Goal: Task Accomplishment & Management: Use online tool/utility

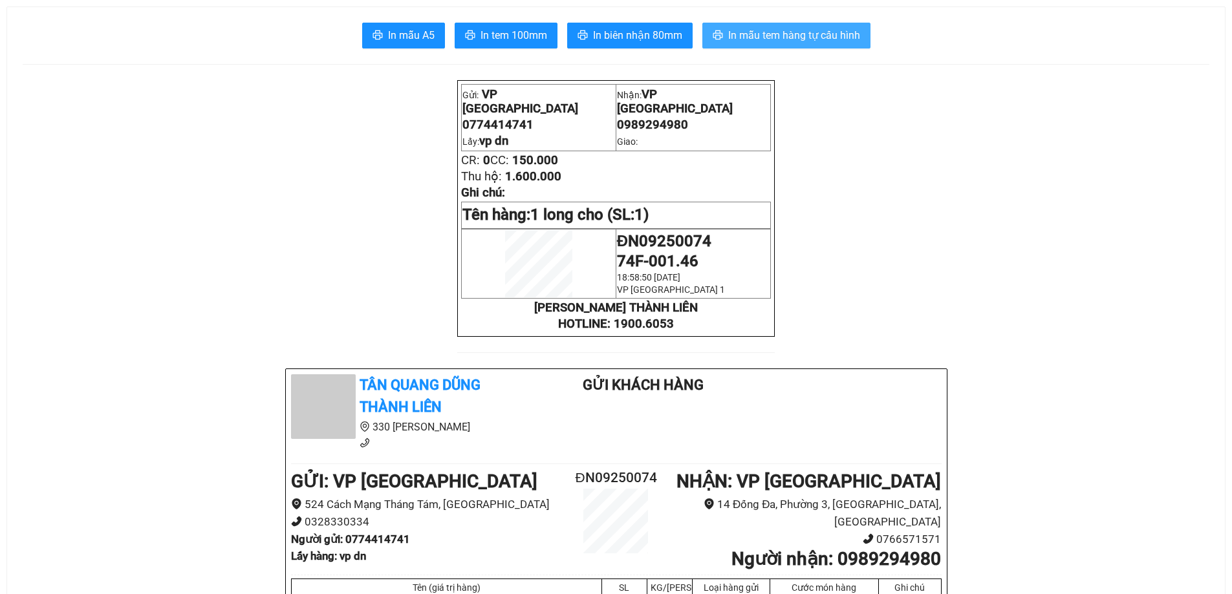
click at [812, 36] on span "In mẫu tem hàng tự cấu hình" at bounding box center [794, 35] width 132 height 16
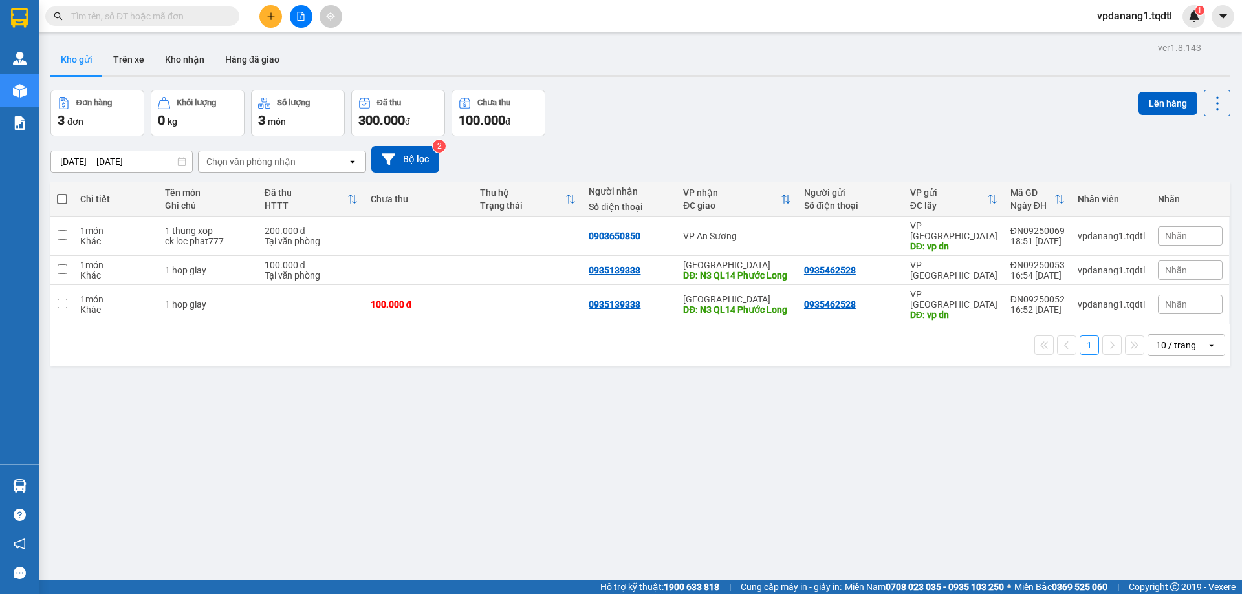
click at [299, 13] on icon "file-add" at bounding box center [300, 16] width 9 height 9
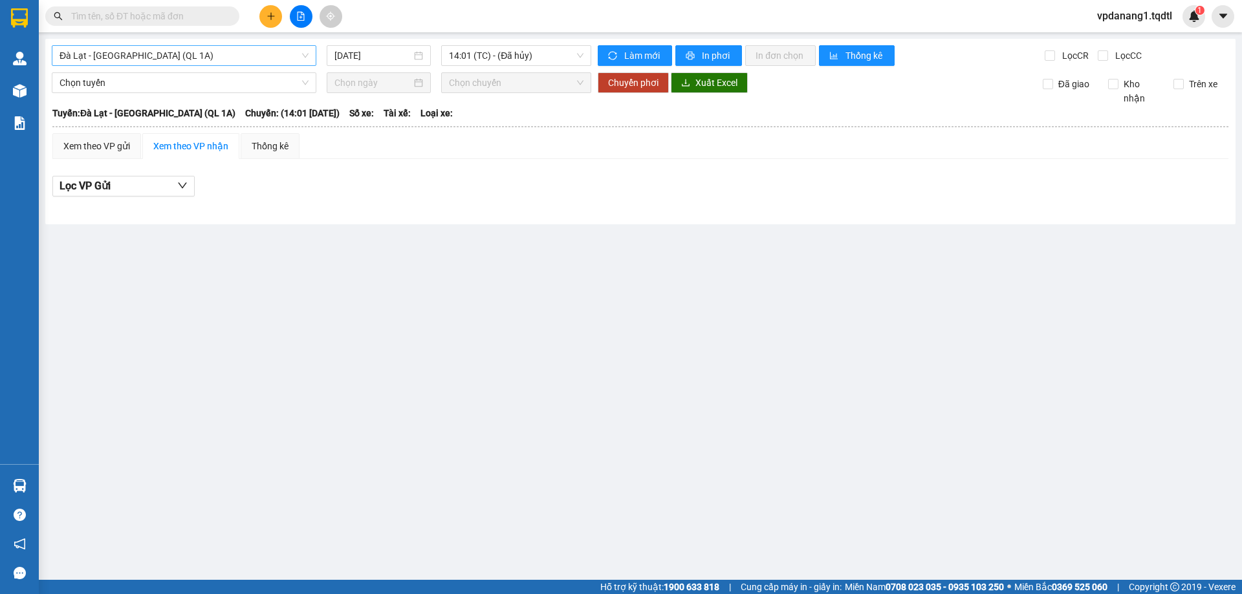
click at [173, 59] on span "Đà Lạt - [GEOGRAPHIC_DATA] (QL 1A)" at bounding box center [184, 55] width 249 height 19
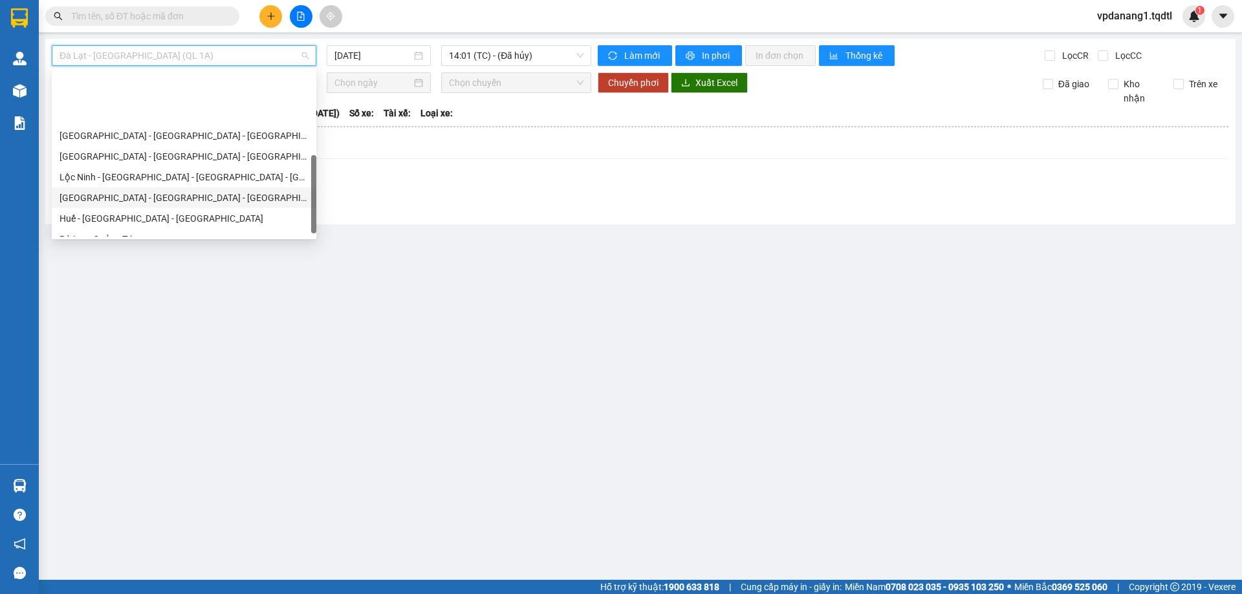
scroll to position [259, 0]
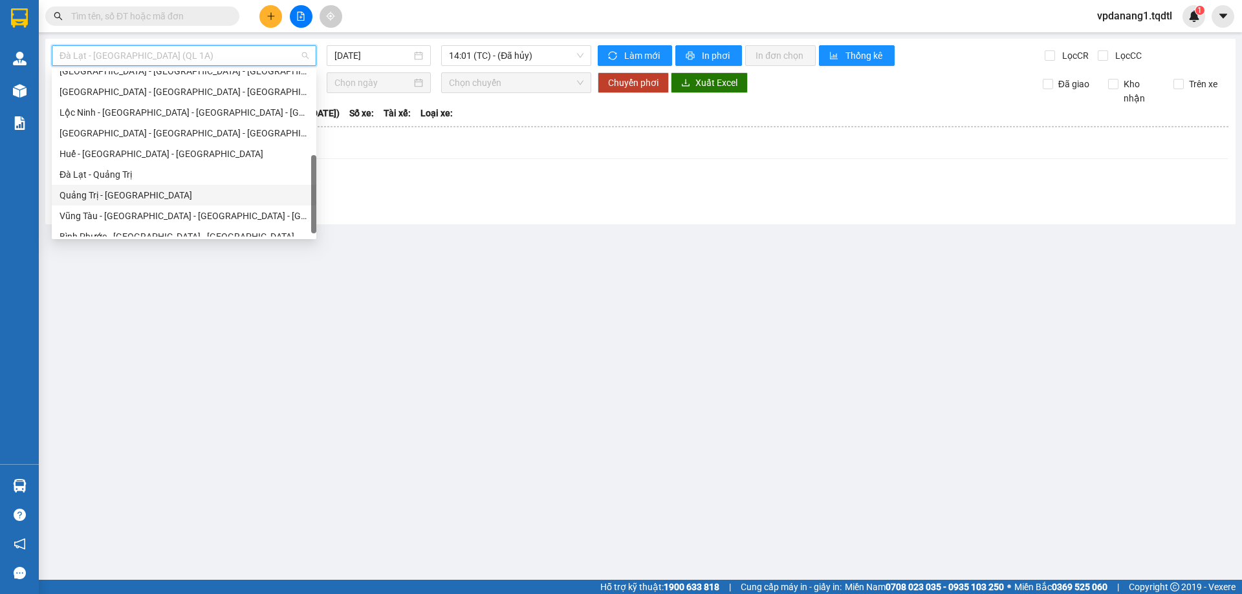
click at [135, 201] on div "Quảng Trị - [GEOGRAPHIC_DATA]" at bounding box center [184, 195] width 249 height 14
type input "[DATE]"
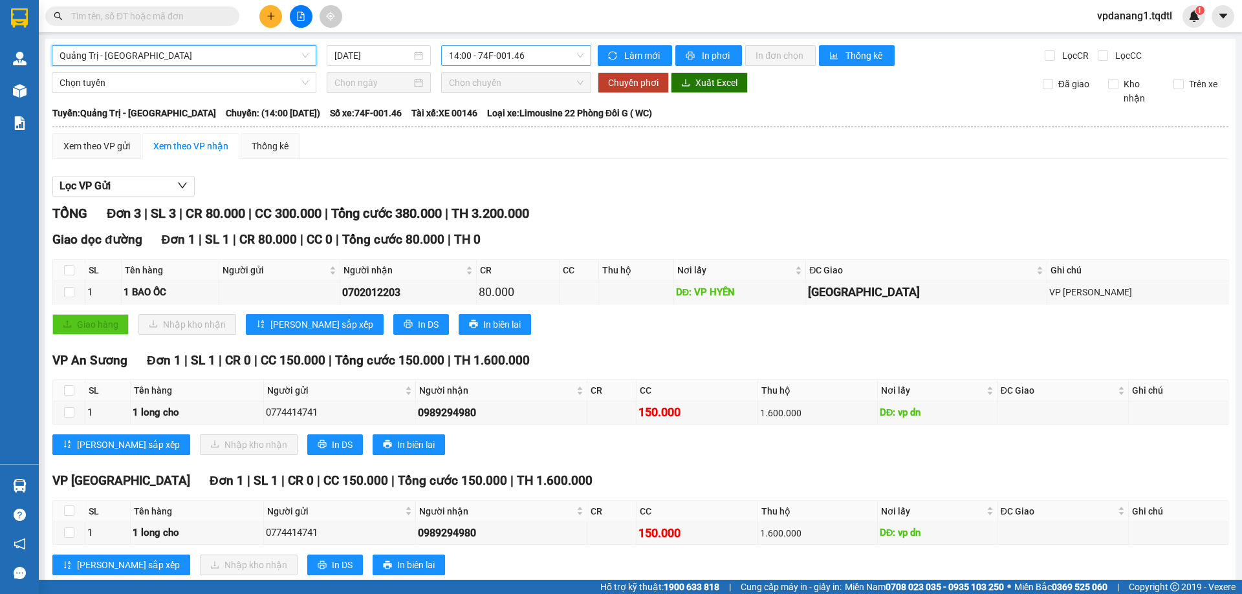
click at [525, 52] on span "14:00 - 74F-001.46" at bounding box center [516, 55] width 135 height 19
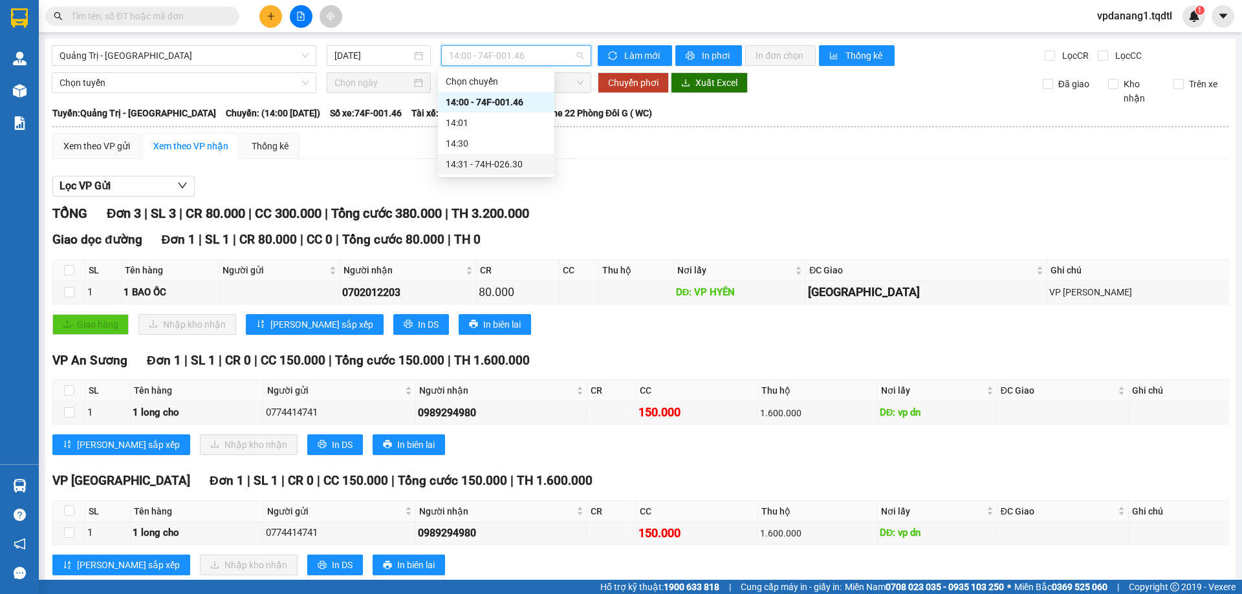
click at [518, 168] on div "14:31 - 74H-026.30" at bounding box center [496, 164] width 101 height 14
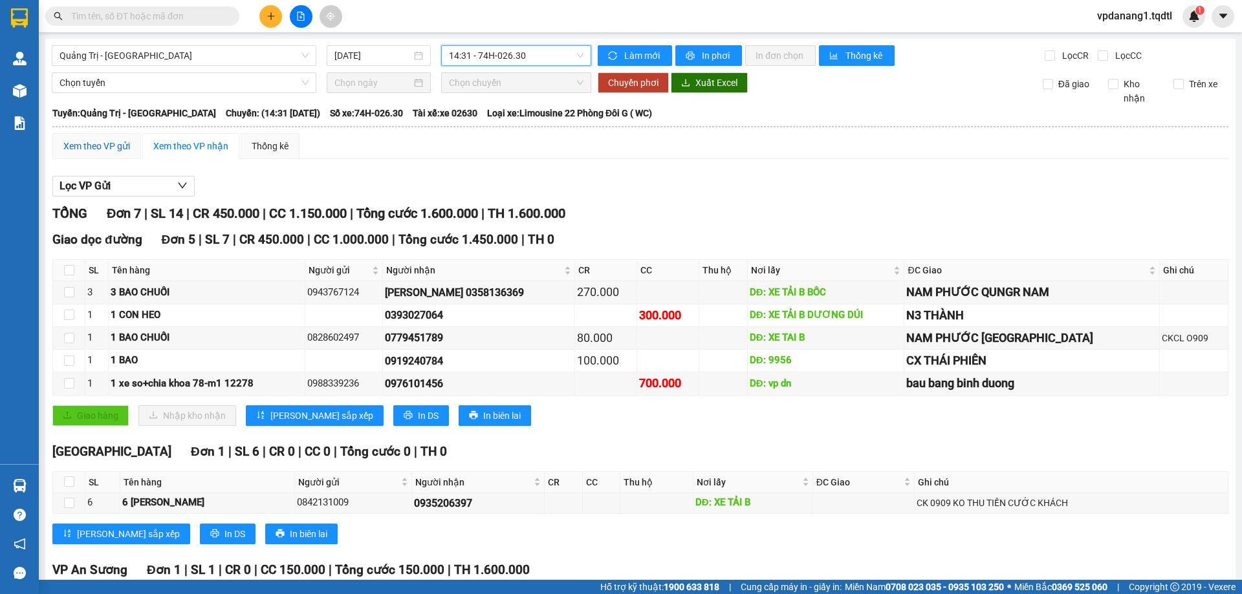
click at [113, 144] on div "Xem theo VP gửi" at bounding box center [96, 146] width 67 height 14
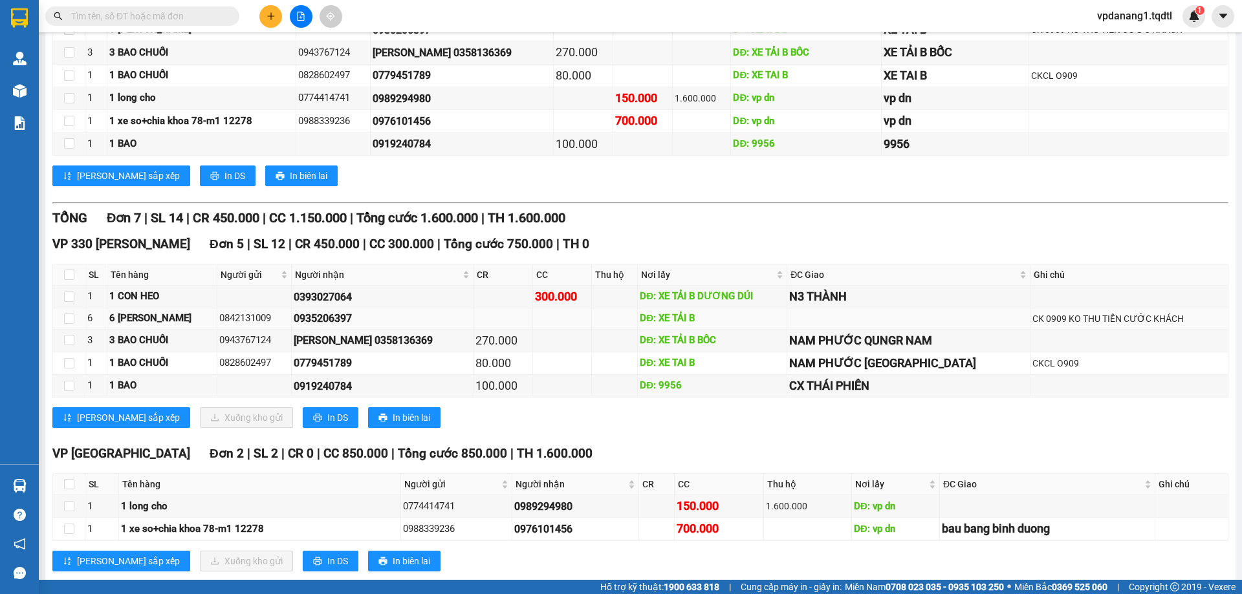
scroll to position [287, 0]
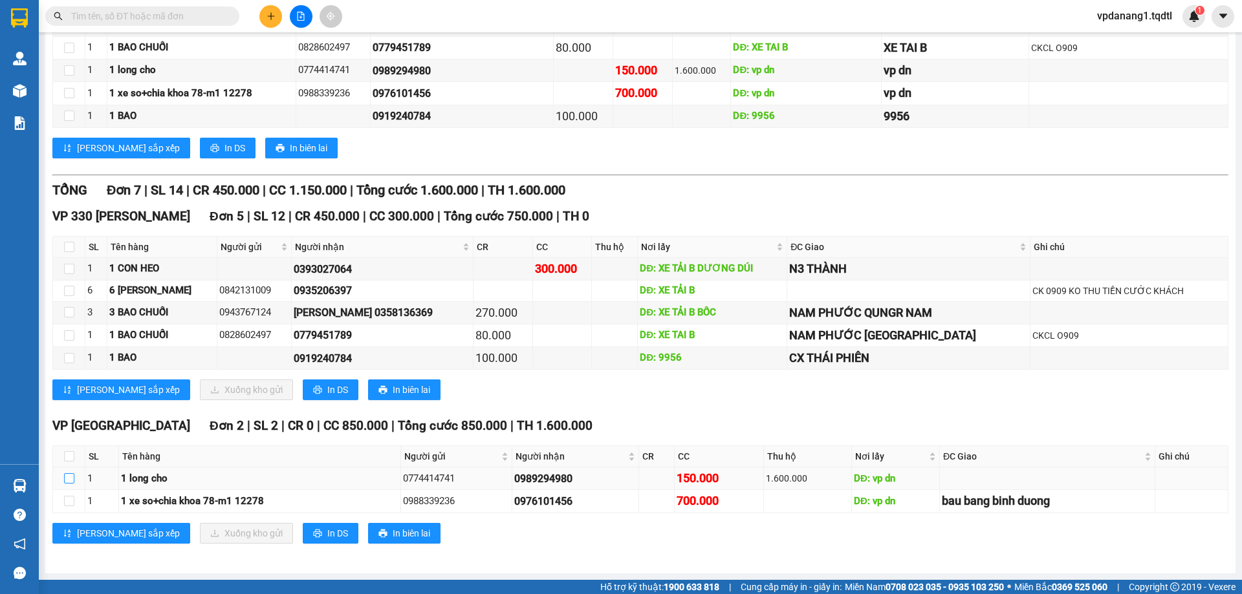
click at [70, 481] on input "checkbox" at bounding box center [69, 478] width 10 height 10
checkbox input "true"
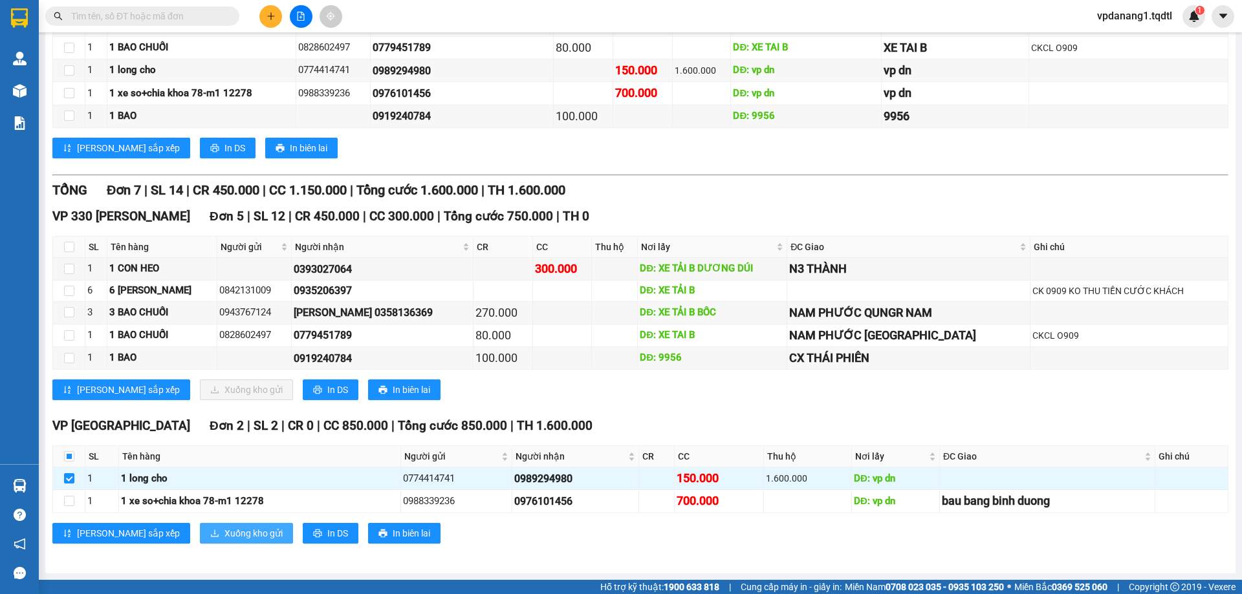
click at [224, 530] on span "Xuống kho gửi" at bounding box center [253, 533] width 58 height 14
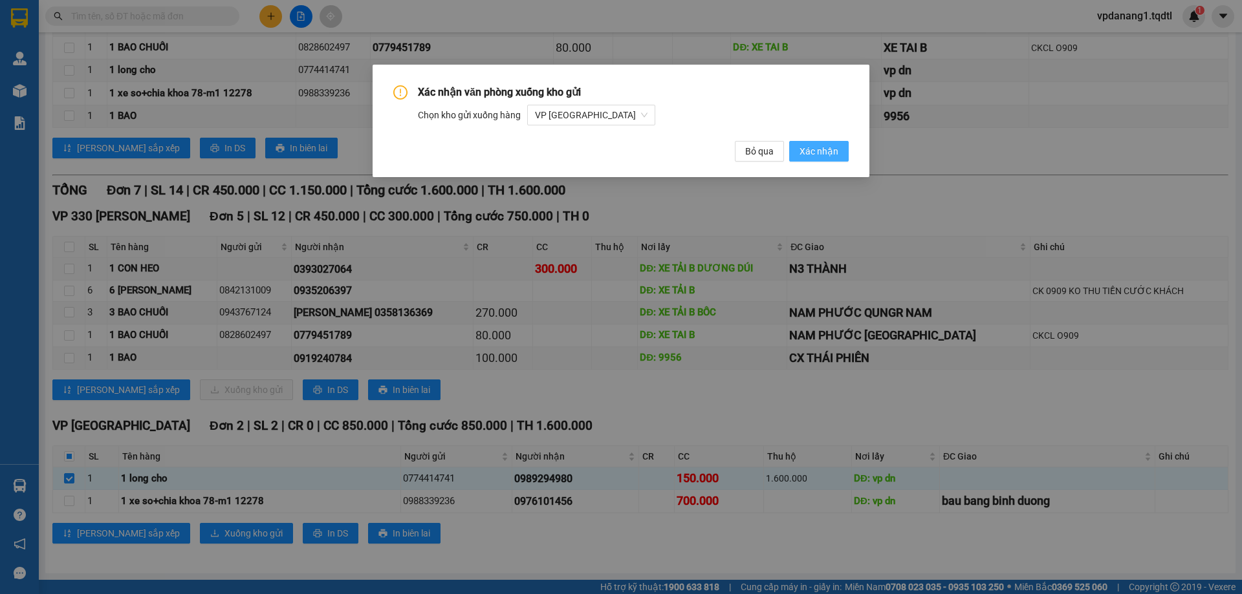
click at [827, 149] on span "Xác nhận" at bounding box center [818, 151] width 39 height 14
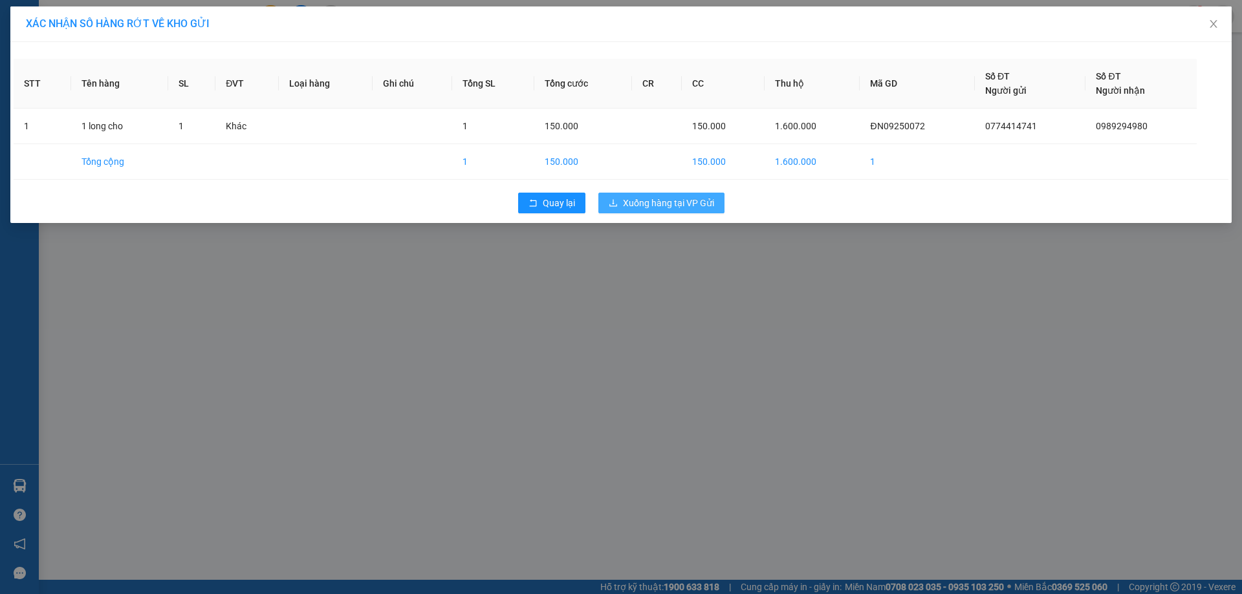
click at [684, 198] on span "Xuống hàng tại VP Gửi" at bounding box center [668, 203] width 91 height 14
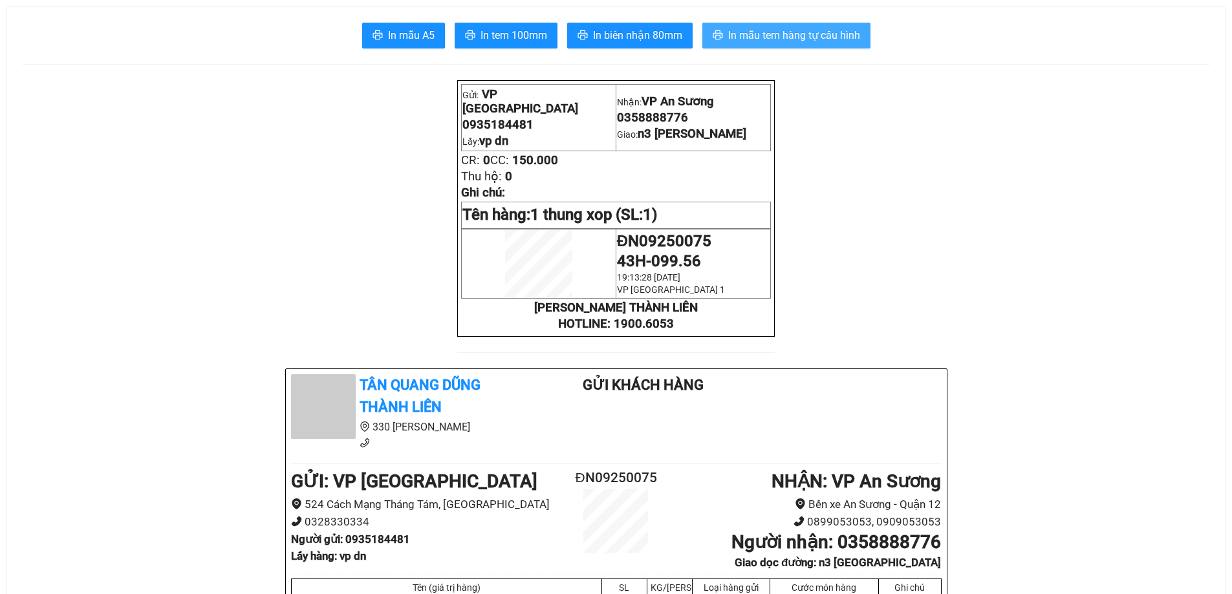
click at [797, 31] on span "In mẫu tem hàng tự cấu hình" at bounding box center [794, 35] width 132 height 16
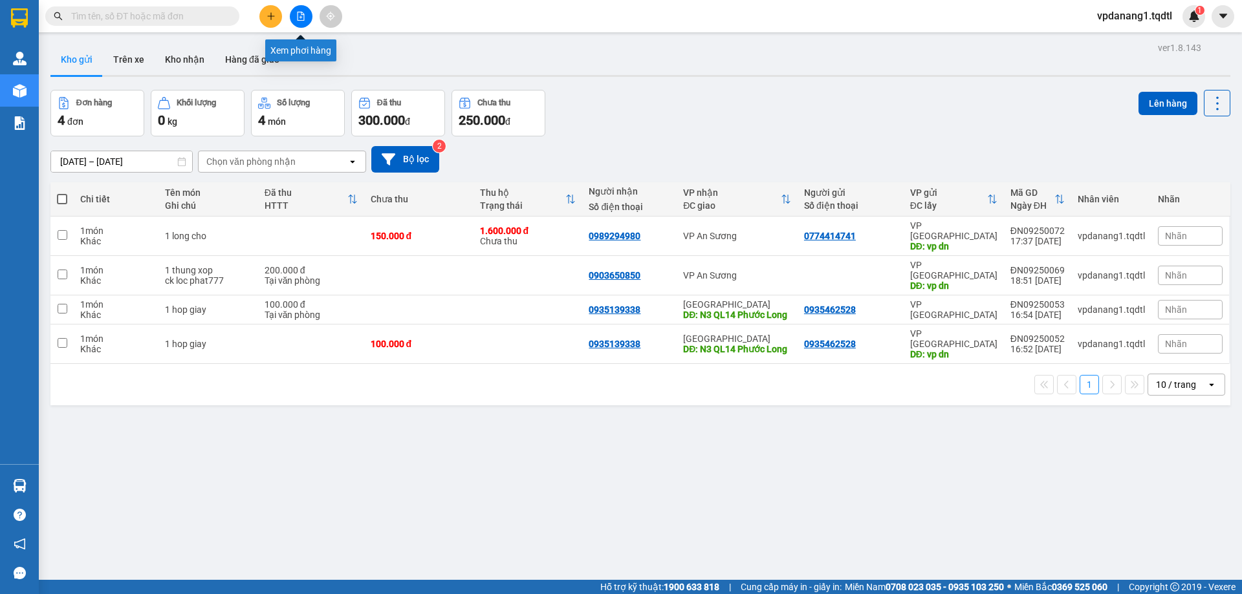
click at [299, 12] on icon "file-add" at bounding box center [301, 16] width 7 height 9
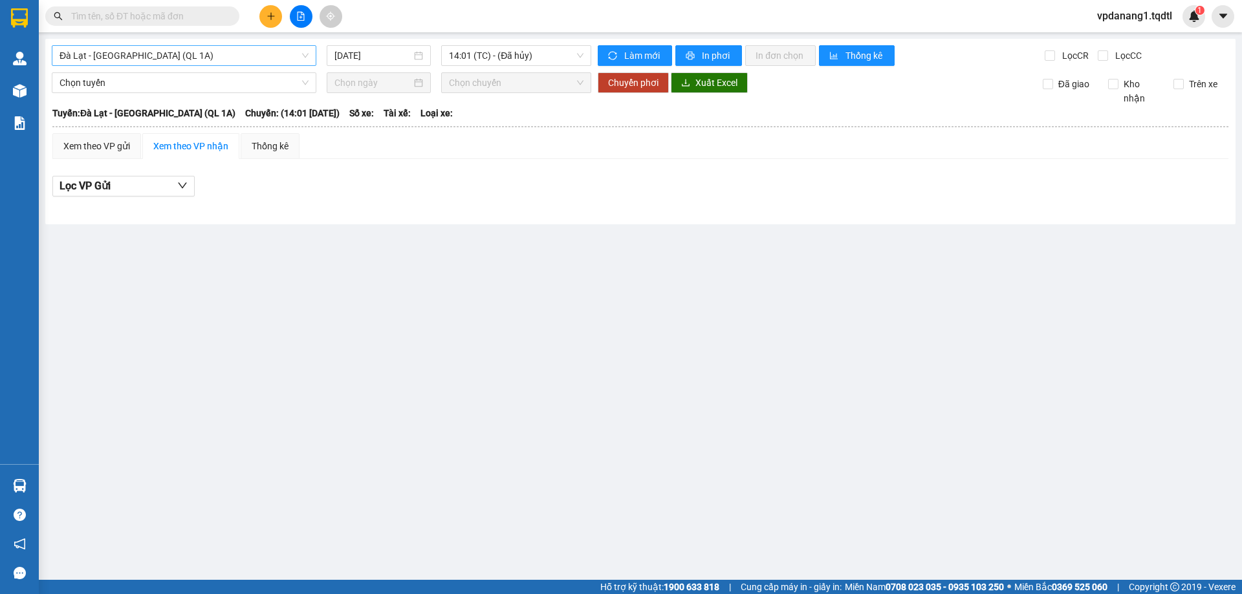
click at [187, 61] on span "Đà Lạt - [GEOGRAPHIC_DATA] (QL 1A)" at bounding box center [184, 55] width 249 height 19
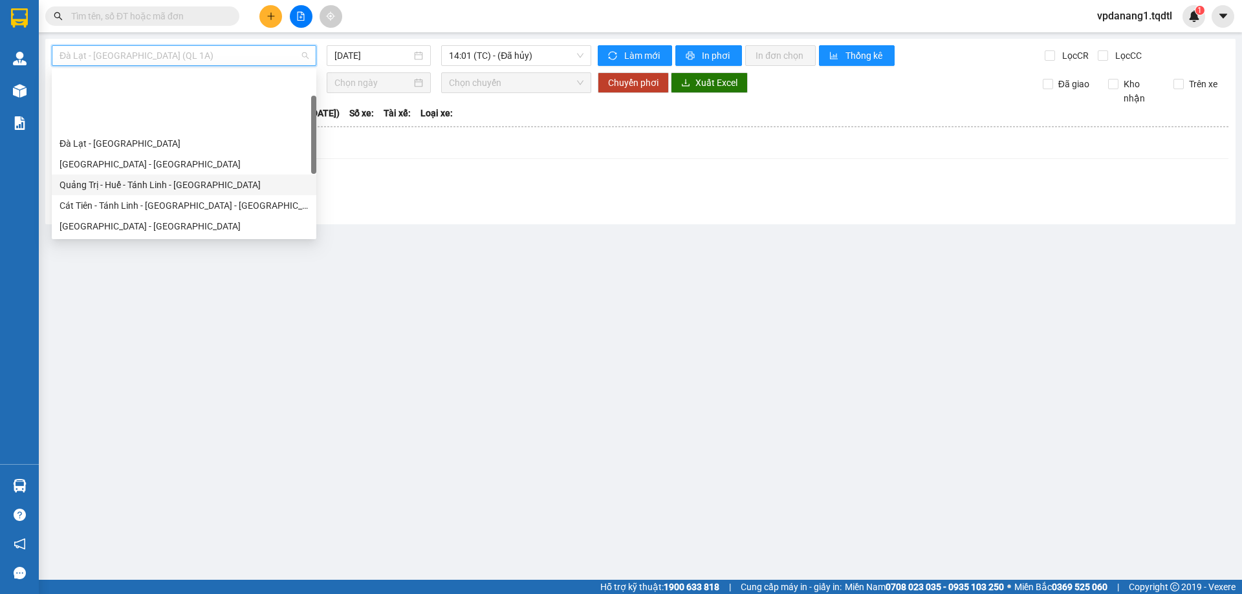
scroll to position [65, 0]
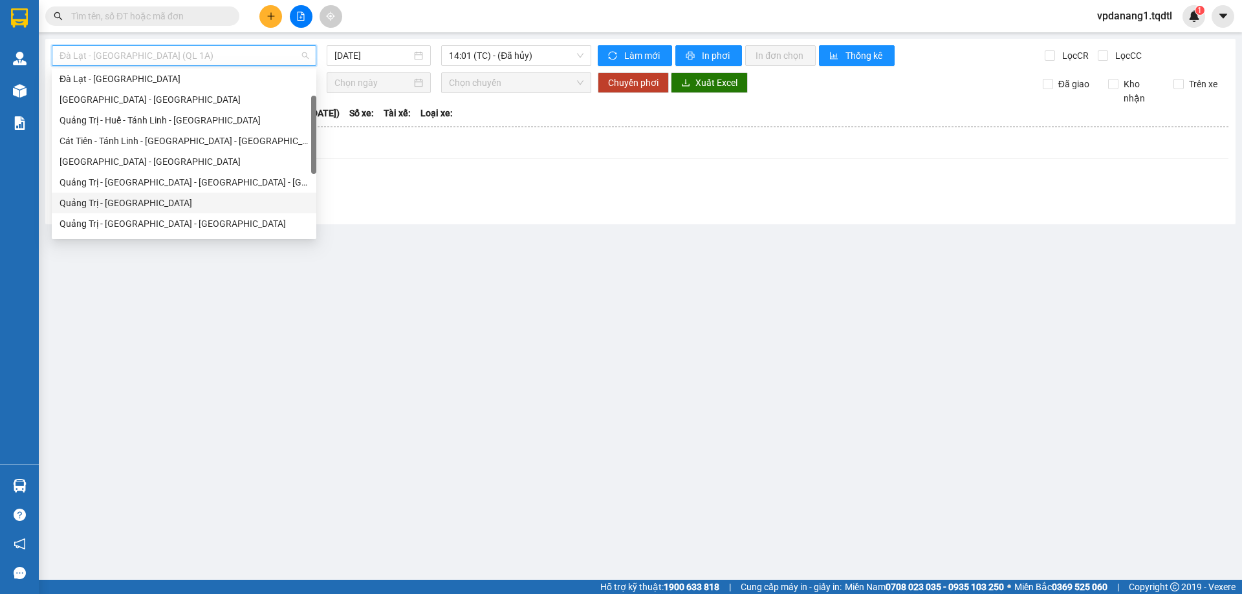
click at [120, 202] on div "Quảng Trị - [GEOGRAPHIC_DATA]" at bounding box center [184, 203] width 249 height 14
type input "[DATE]"
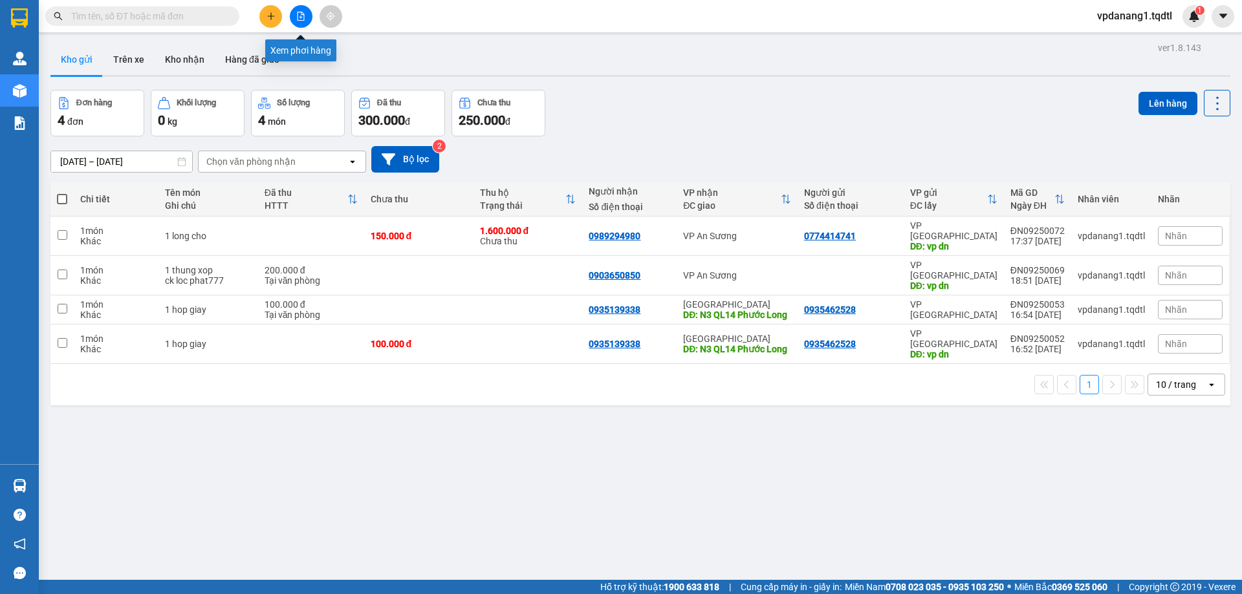
click at [299, 16] on icon "file-add" at bounding box center [300, 16] width 9 height 9
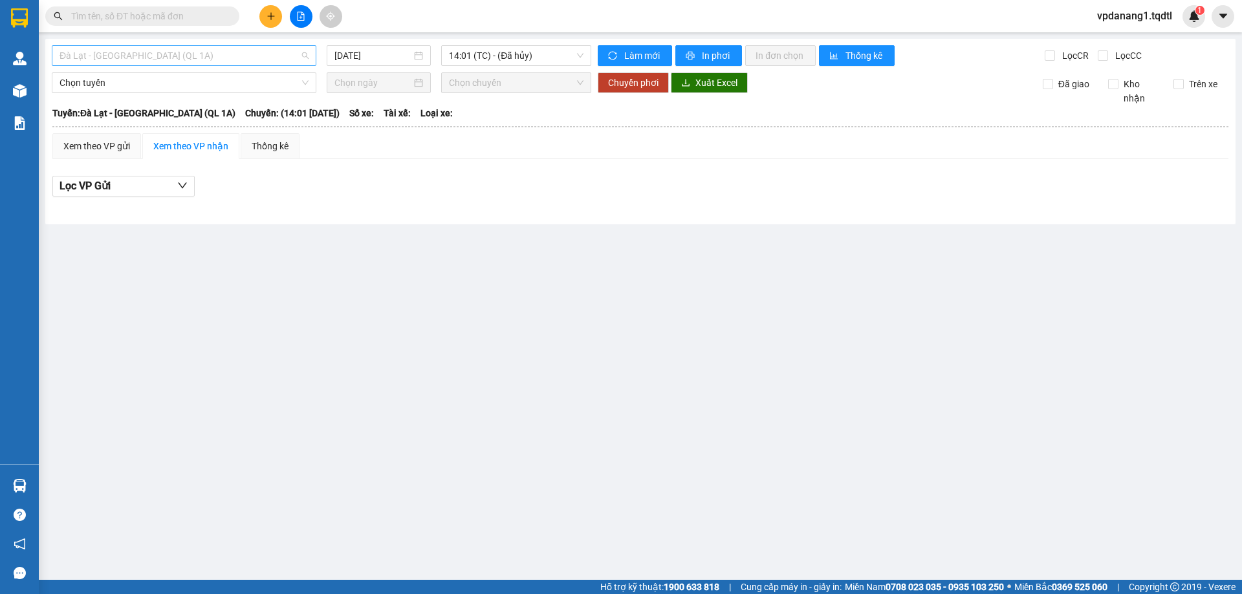
click at [175, 57] on span "Đà Lạt - [GEOGRAPHIC_DATA] (QL 1A)" at bounding box center [184, 55] width 249 height 19
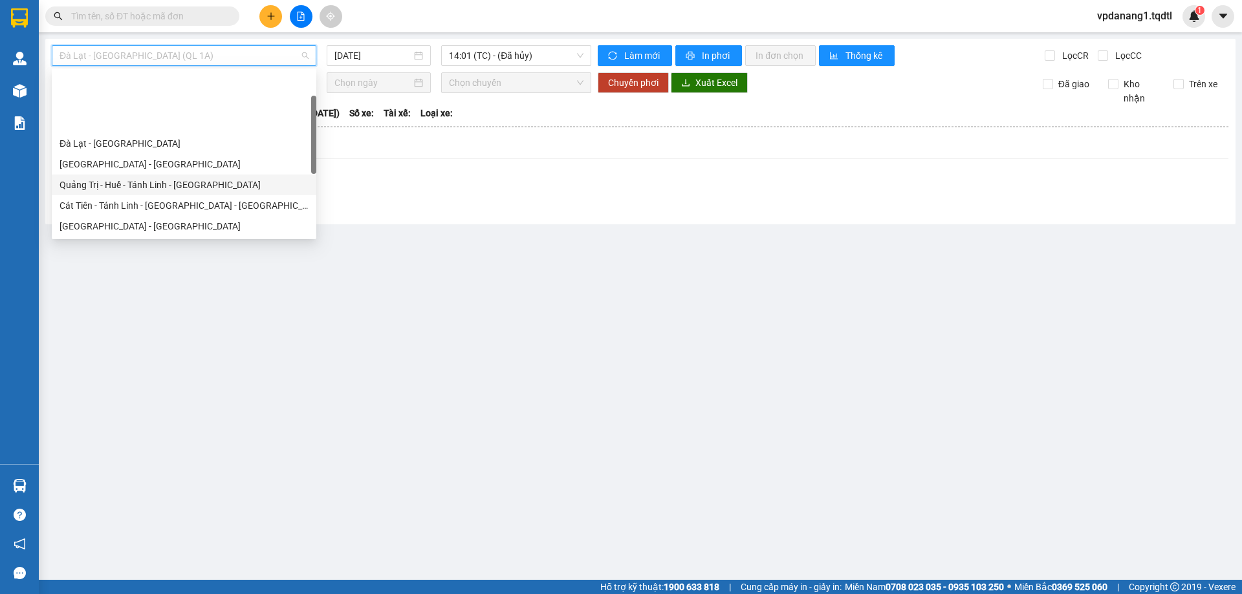
scroll to position [65, 0]
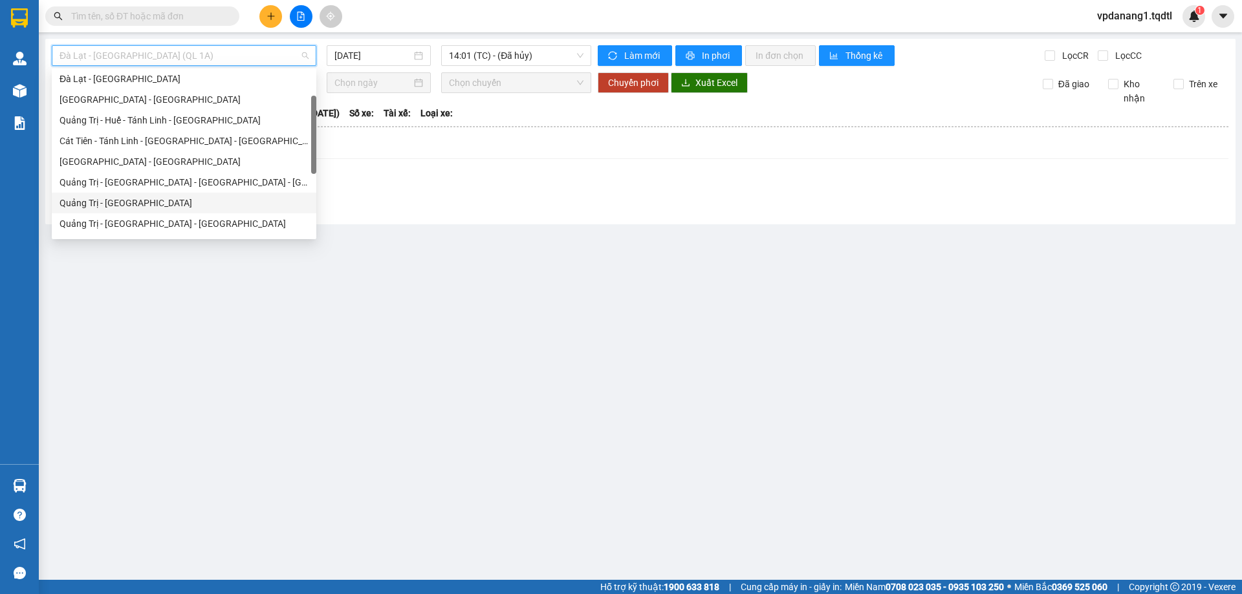
click at [125, 204] on div "Quảng Trị - [GEOGRAPHIC_DATA]" at bounding box center [184, 203] width 249 height 14
type input "[DATE]"
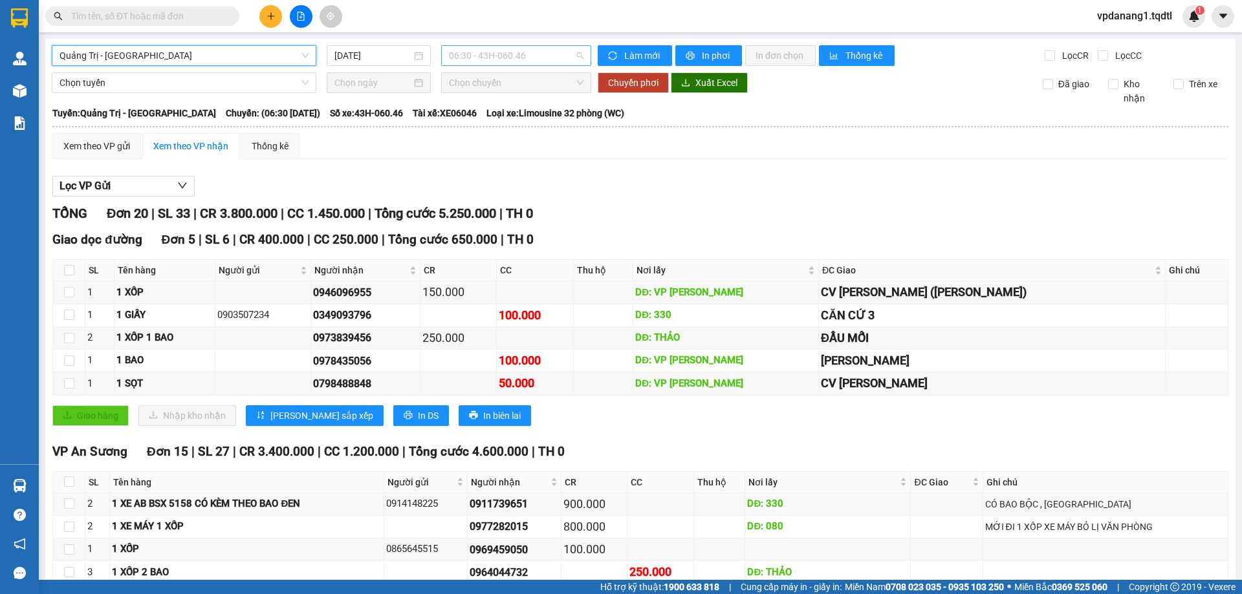
click at [537, 58] on span "06:30 - 43H-060.46" at bounding box center [516, 55] width 135 height 19
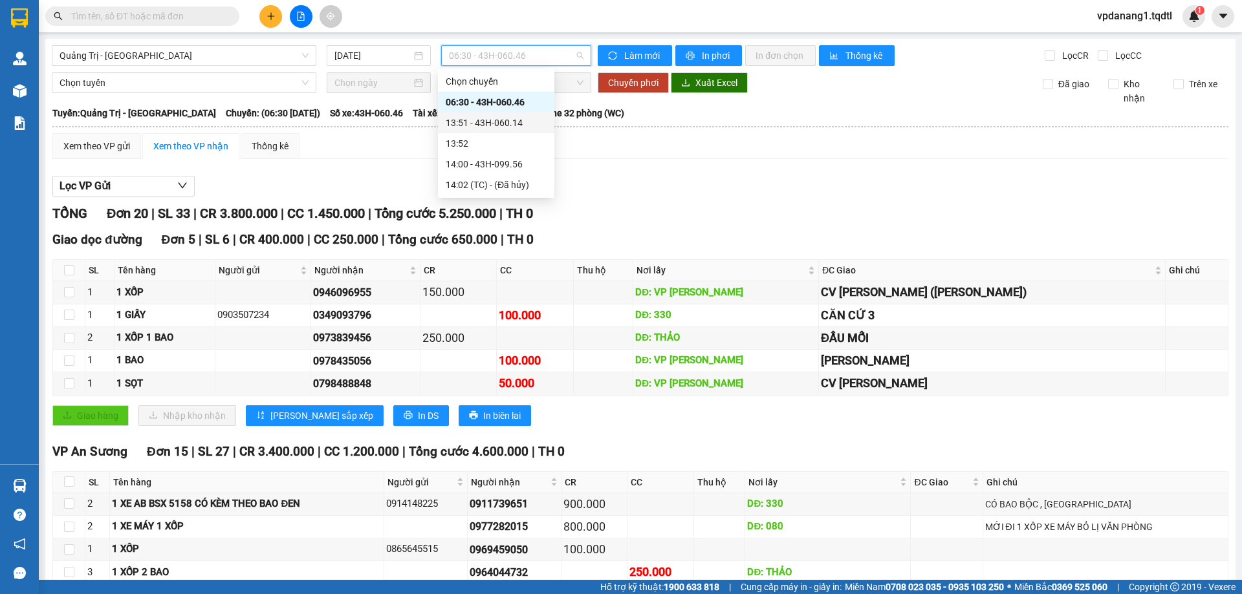
click at [523, 122] on div "13:51 - 43H-060.14" at bounding box center [496, 123] width 101 height 14
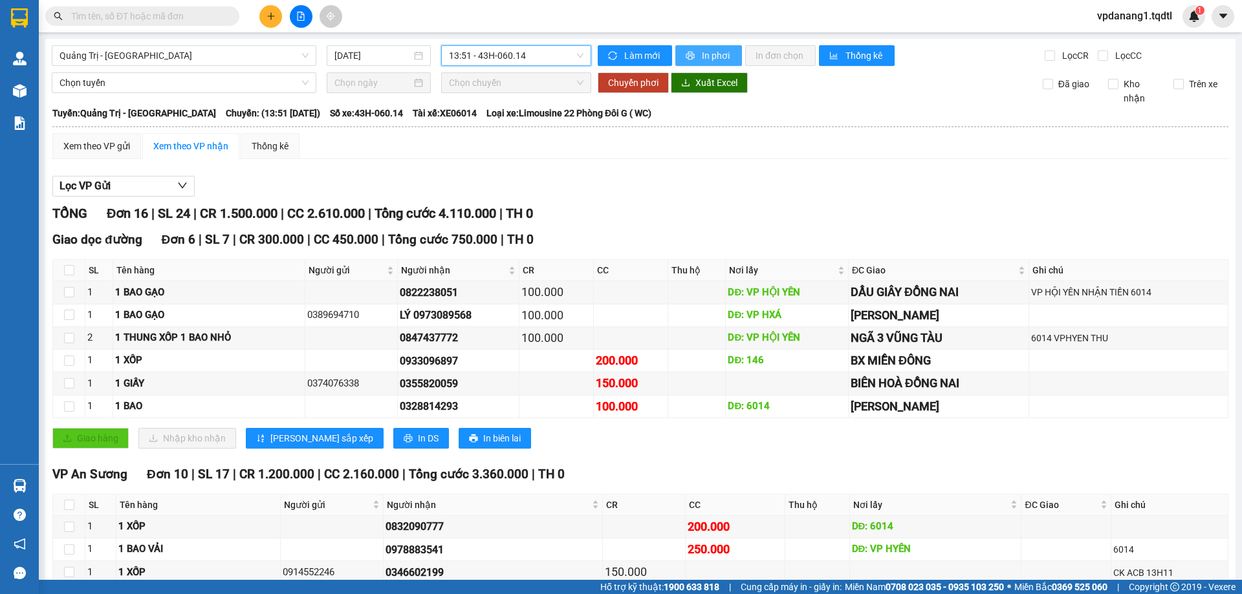
click at [703, 51] on span "In phơi" at bounding box center [717, 56] width 30 height 14
click at [526, 56] on span "13:51 - 43H-060.14" at bounding box center [516, 55] width 135 height 19
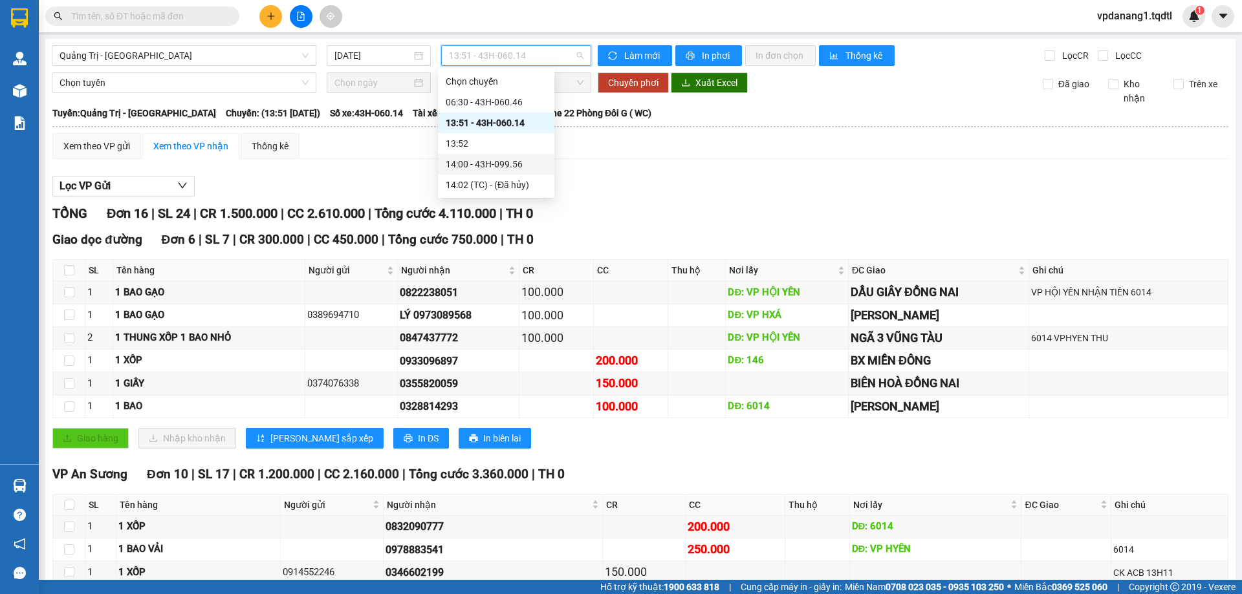
click at [524, 160] on div "14:00 - 43H-099.56" at bounding box center [496, 164] width 101 height 14
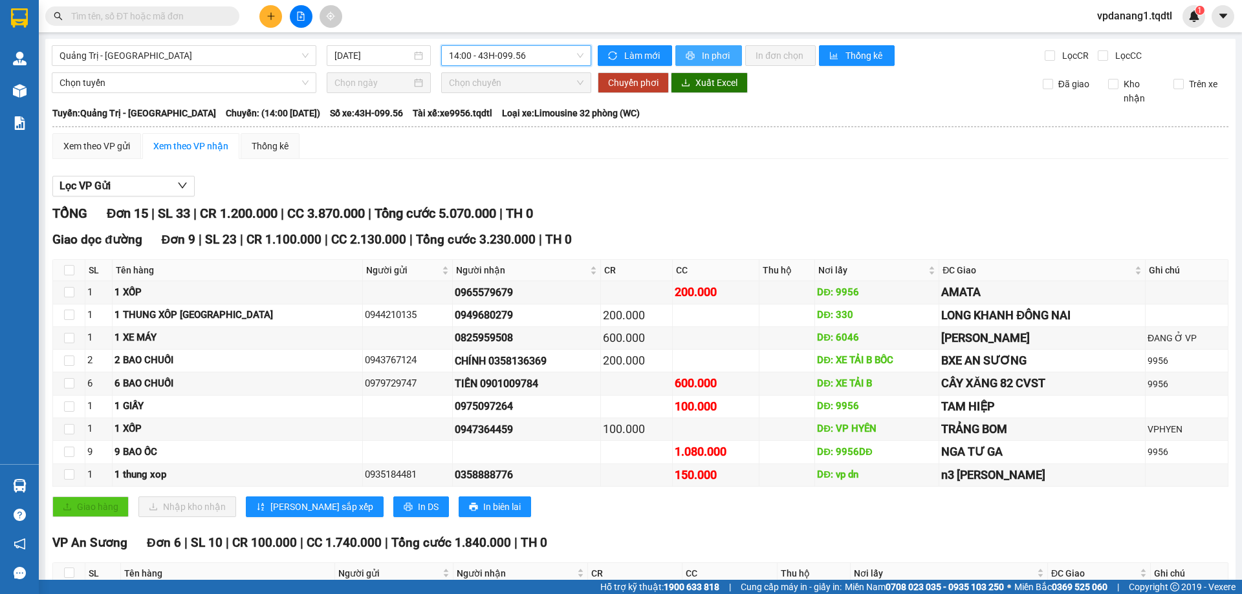
click at [715, 56] on span "In phơi" at bounding box center [717, 56] width 30 height 14
click at [161, 60] on span "Quảng Trị - [GEOGRAPHIC_DATA]" at bounding box center [184, 55] width 249 height 19
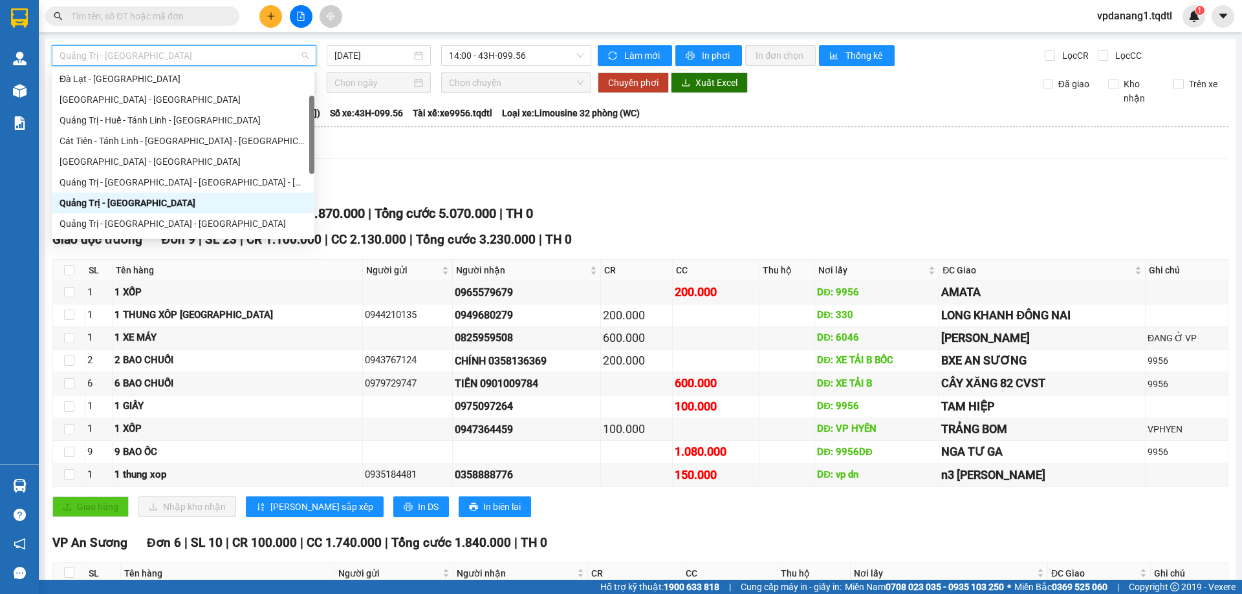
scroll to position [129, 0]
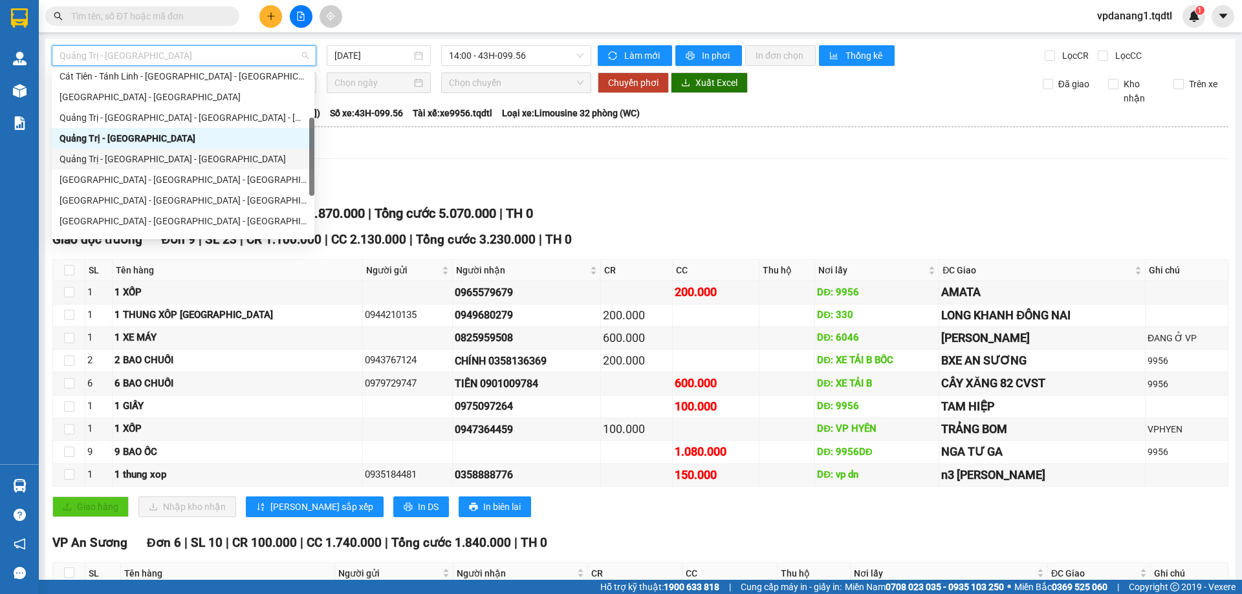
click at [214, 158] on div "Quảng Trị - [GEOGRAPHIC_DATA] - [GEOGRAPHIC_DATA]" at bounding box center [183, 159] width 247 height 14
type input "[DATE]"
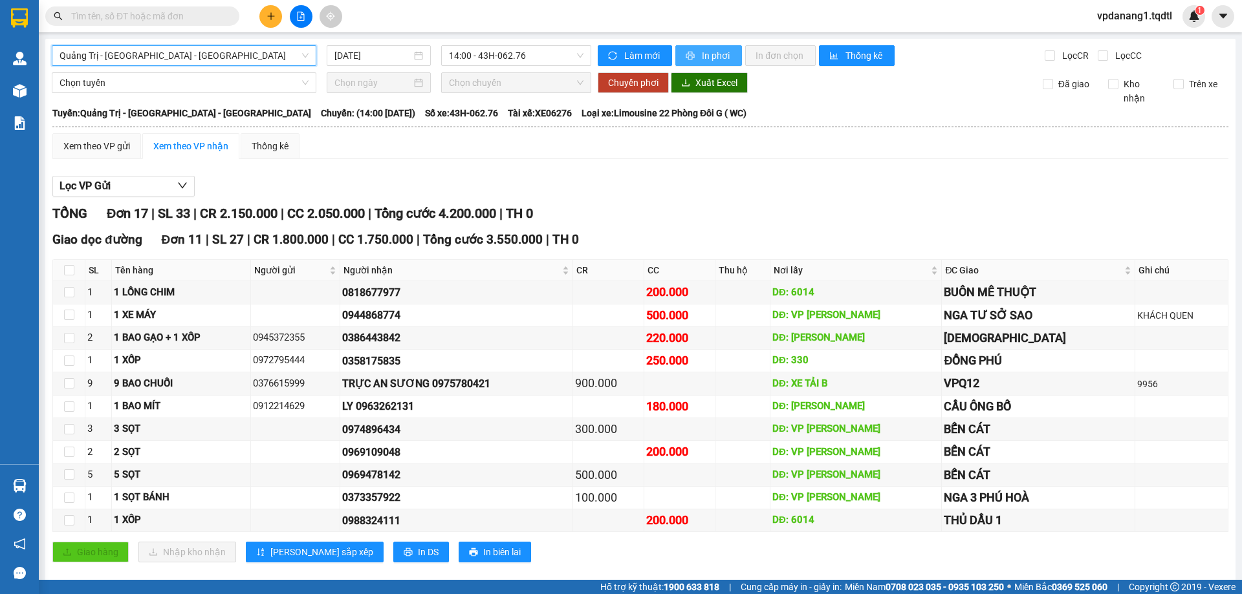
click at [702, 53] on span "In phơi" at bounding box center [717, 56] width 30 height 14
click at [213, 52] on span "Quảng Trị - [GEOGRAPHIC_DATA] - [GEOGRAPHIC_DATA]" at bounding box center [184, 55] width 249 height 19
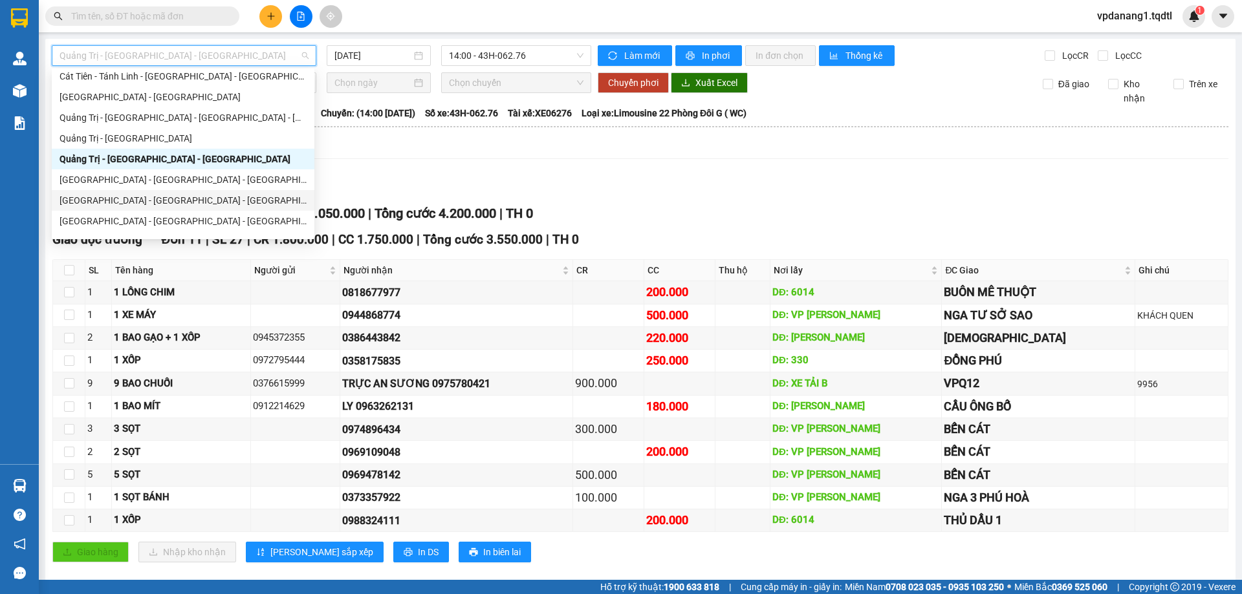
click at [186, 202] on div "[GEOGRAPHIC_DATA] - [GEOGRAPHIC_DATA] - [GEOGRAPHIC_DATA]" at bounding box center [183, 200] width 247 height 14
type input "[DATE]"
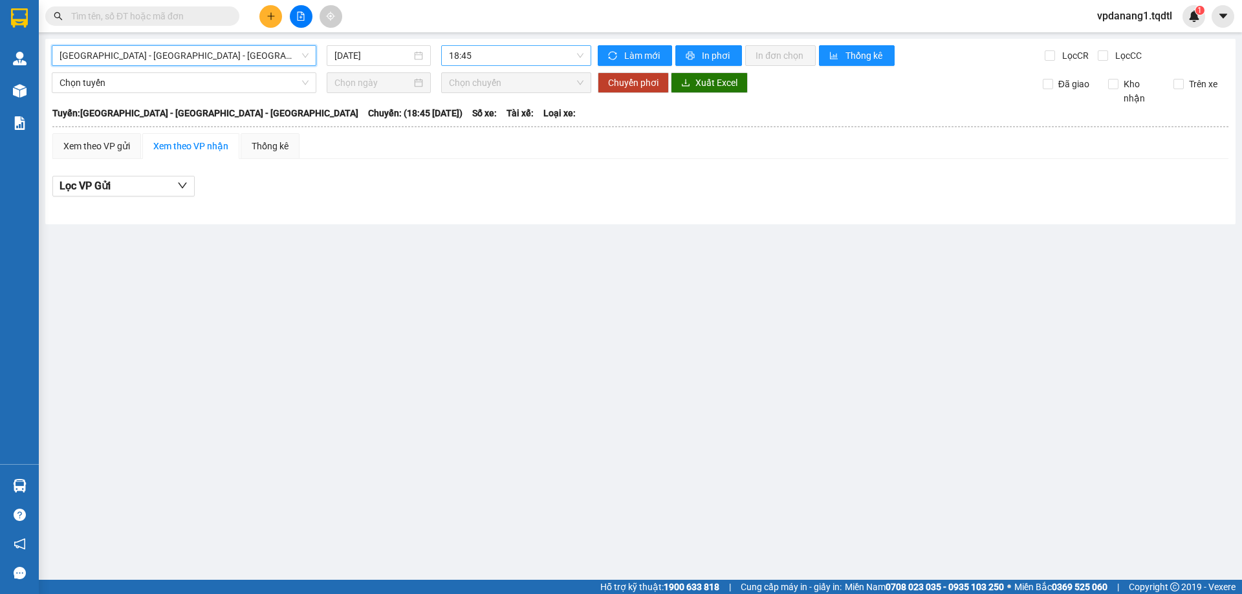
click at [490, 56] on span "18:45" at bounding box center [516, 55] width 135 height 19
click at [236, 50] on span "[GEOGRAPHIC_DATA] - [GEOGRAPHIC_DATA] - [GEOGRAPHIC_DATA]" at bounding box center [184, 55] width 249 height 19
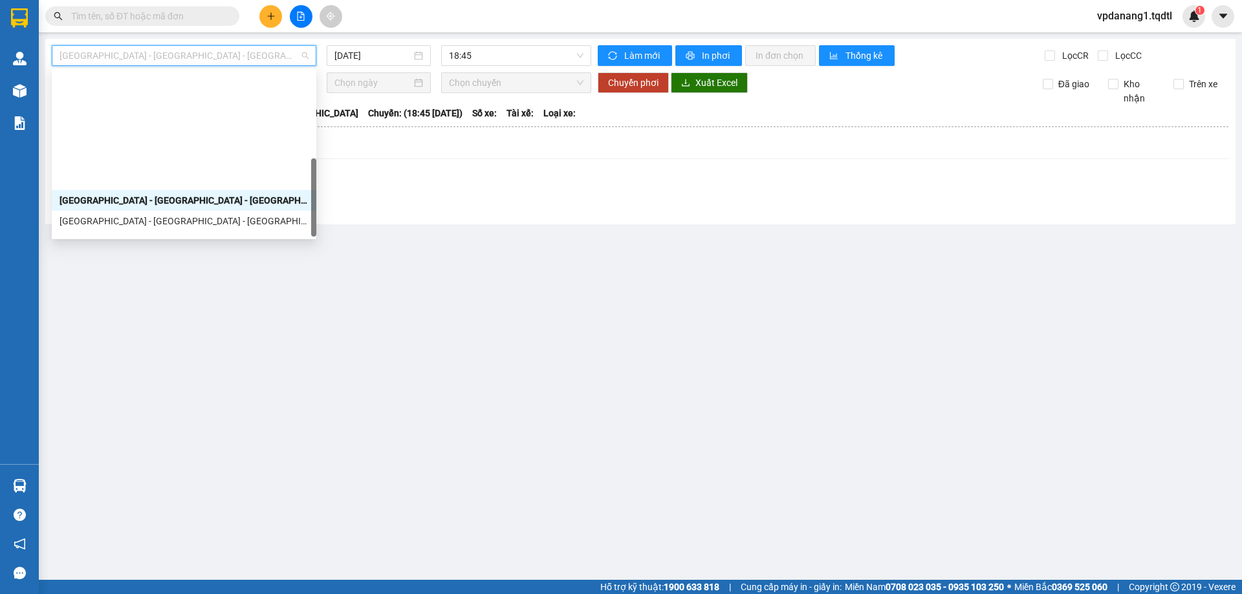
scroll to position [269, 0]
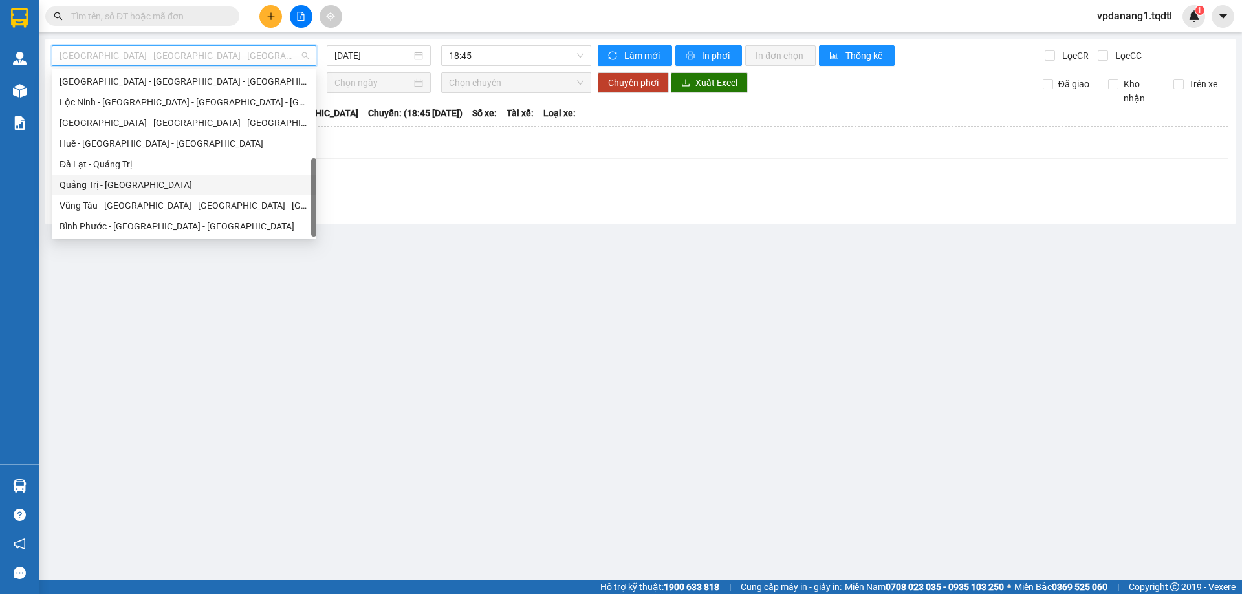
click at [129, 180] on div "Quảng Trị - Đà Lạt" at bounding box center [184, 185] width 249 height 14
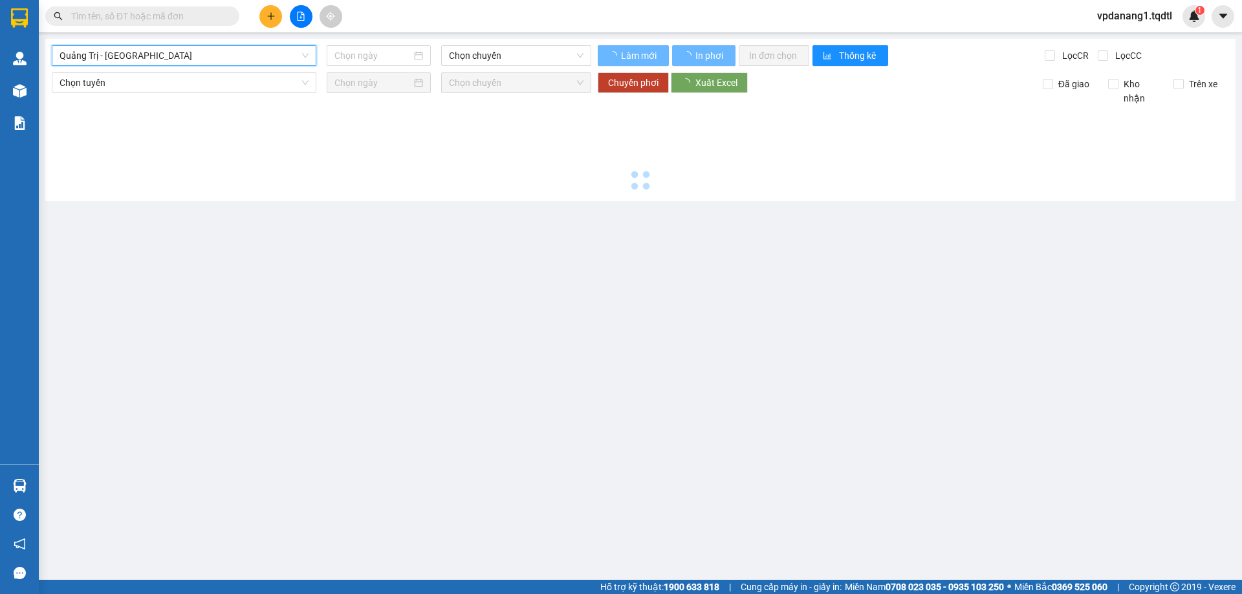
type input "[DATE]"
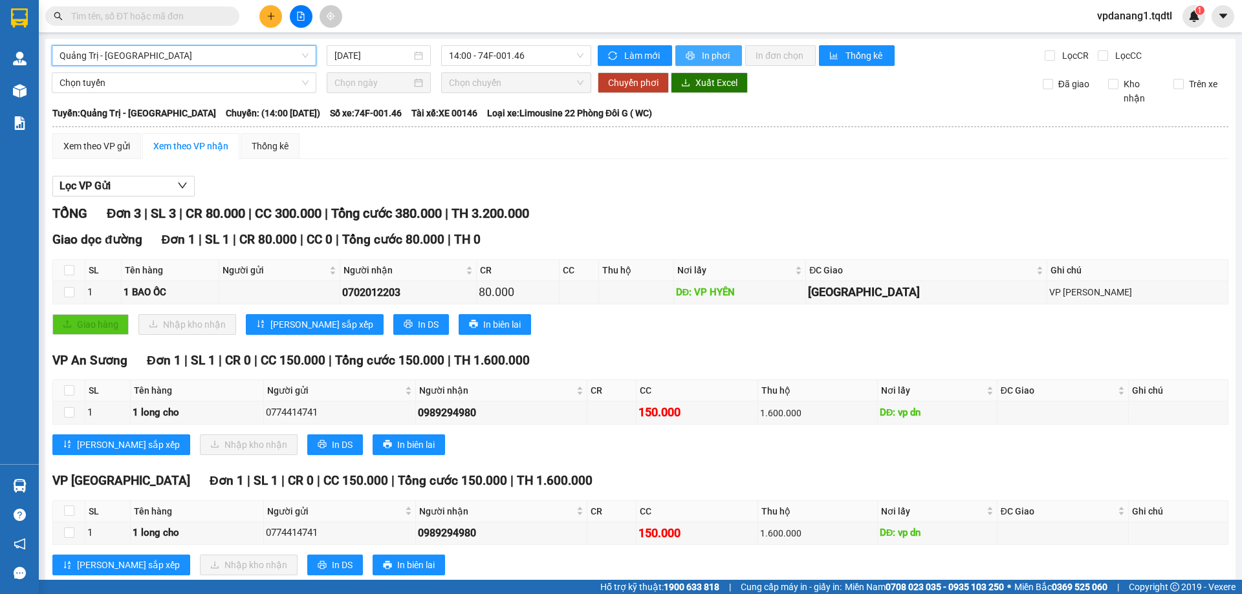
click at [717, 56] on span "In phơi" at bounding box center [717, 56] width 30 height 14
